Goal: Task Accomplishment & Management: Use online tool/utility

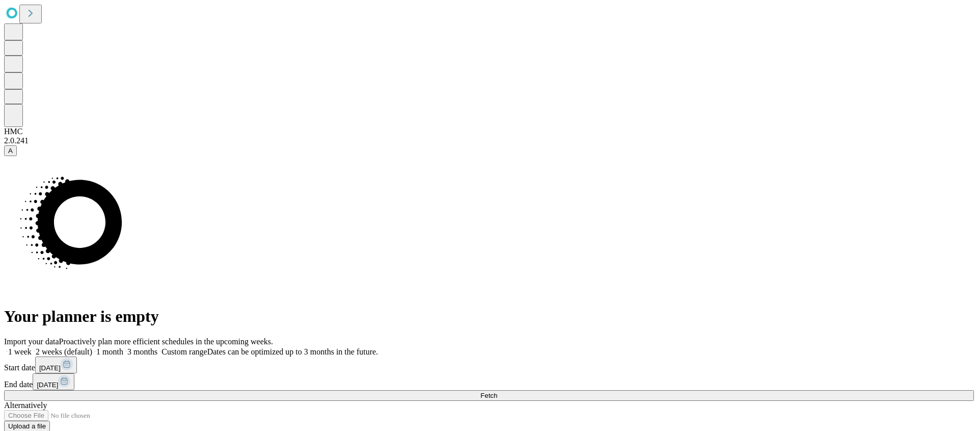
click at [712, 390] on button "Fetch" at bounding box center [489, 395] width 970 height 11
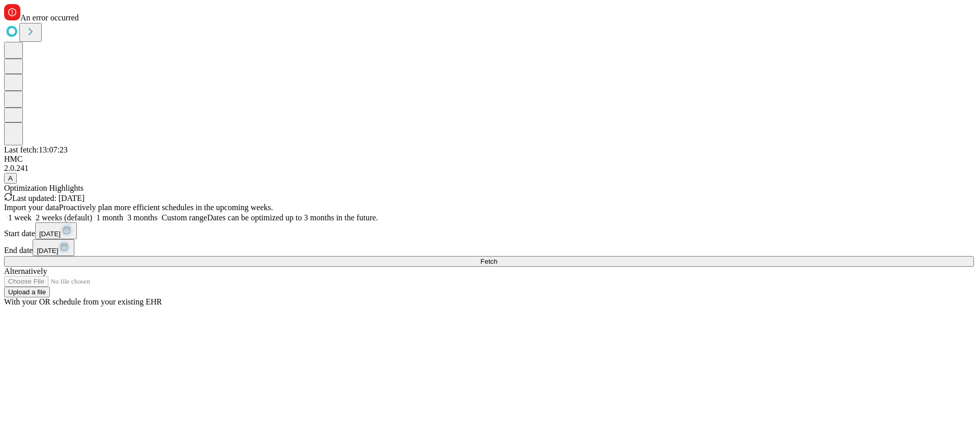
click at [718, 266] on button "Fetch" at bounding box center [489, 261] width 970 height 11
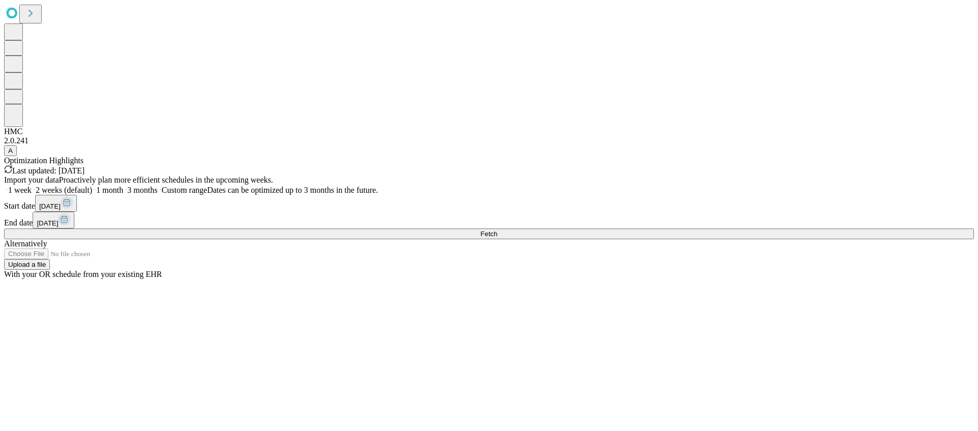
click at [747, 239] on button "Fetch" at bounding box center [489, 233] width 970 height 11
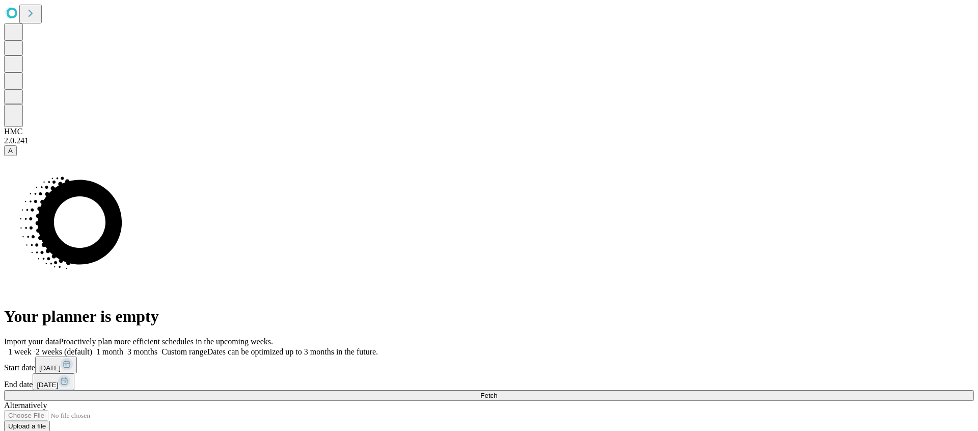
click at [712, 390] on button "Fetch" at bounding box center [489, 395] width 970 height 11
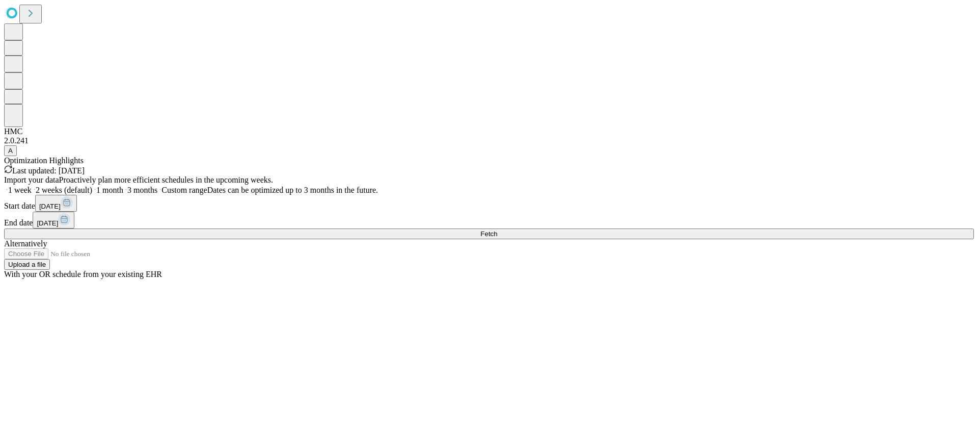
click at [716, 239] on button "Fetch" at bounding box center [489, 233] width 970 height 11
click at [684, 279] on div "Import your data Proactively plan more efficient schedules in the upcoming week…" at bounding box center [489, 226] width 970 height 103
click at [683, 239] on button "Fetch" at bounding box center [489, 233] width 970 height 11
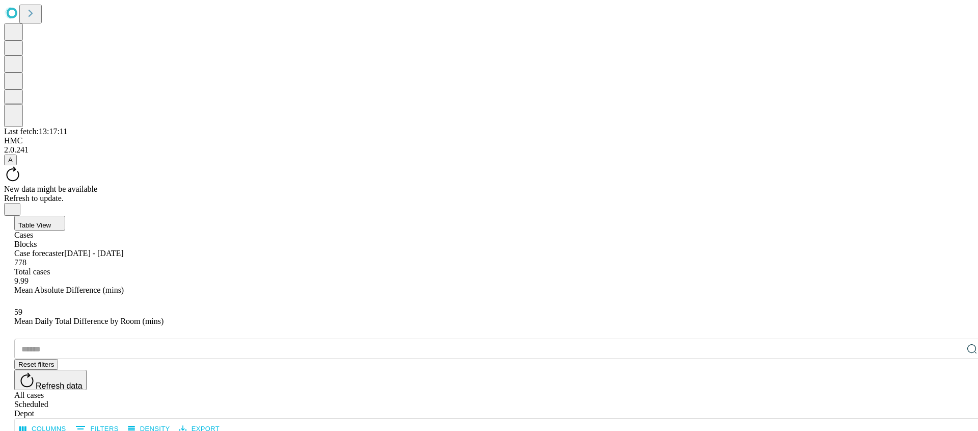
scroll to position [8, 0]
